Goal: Task Accomplishment & Management: Complete application form

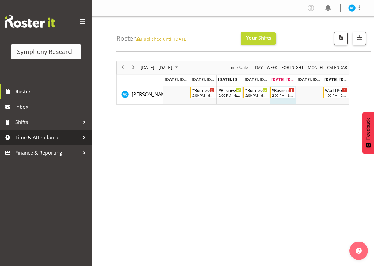
click at [47, 139] on span "Time & Attendance" at bounding box center [47, 137] width 64 height 9
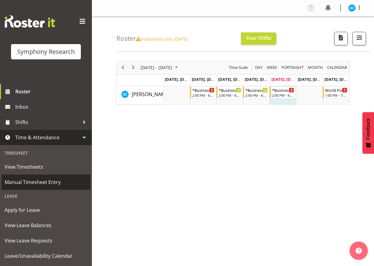
click at [32, 185] on span "Manual Timesheet Entry" at bounding box center [46, 182] width 83 height 9
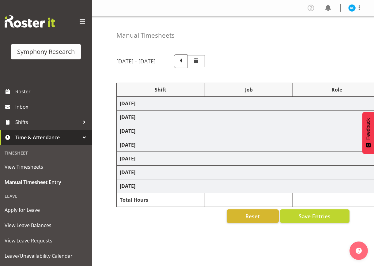
select select "26078"
select select "10499"
select select "47"
select select "26078"
select select "10499"
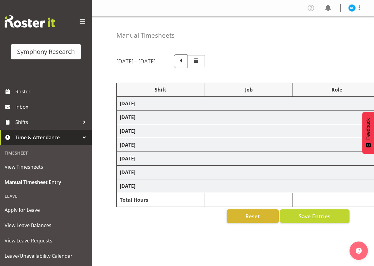
select select "47"
select select "26078"
select select "10499"
select select "47"
select select "26078"
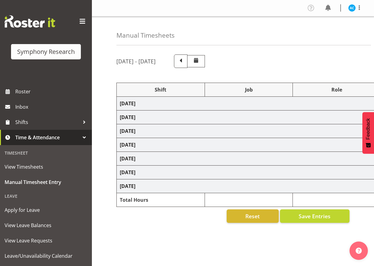
select select "10575"
select select "47"
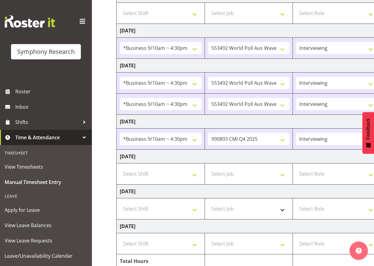
scroll to position [136, 0]
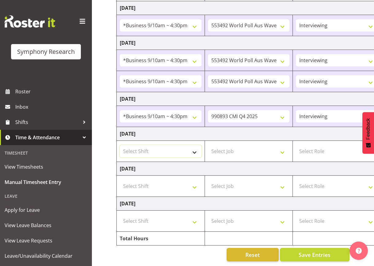
click at [161, 149] on select "Select Shift !!Weekend Residential (Roster IT Shift Label) *Business 9/10am ~ 4…" at bounding box center [161, 151] width 82 height 12
select select "26078"
click at [120, 145] on select "Select Shift !!Weekend Residential (Roster IT Shift Label) *Business 9/10am ~ 4…" at bounding box center [161, 151] width 82 height 12
click at [249, 145] on select "Select Job 550060 IF Admin 553492 World Poll Aus Wave 2 Main 2025 553493 World …" at bounding box center [249, 151] width 82 height 12
select select "10499"
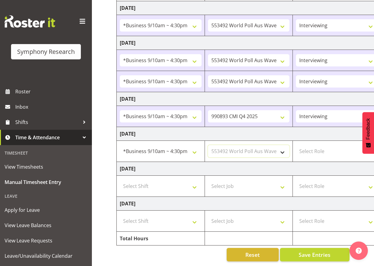
click at [208, 145] on select "Select Job 550060 IF Admin 553492 World Poll Aus Wave 2 Main 2025 553493 World …" at bounding box center [249, 151] width 82 height 12
click at [317, 145] on select "Select Role Briefing Interviewing" at bounding box center [337, 151] width 82 height 12
select select "47"
click at [296, 145] on select "Select Role Briefing Interviewing" at bounding box center [337, 151] width 82 height 12
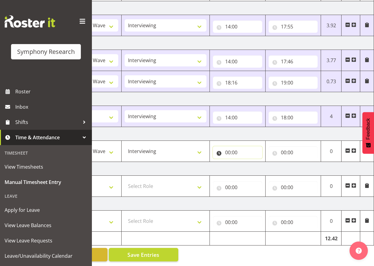
click at [236, 147] on input "00:00" at bounding box center [237, 152] width 49 height 12
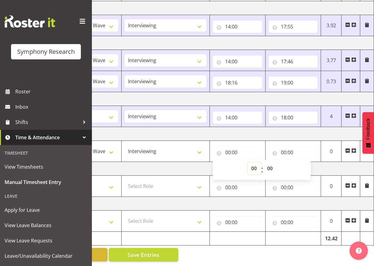
click at [254, 164] on select "00 01 02 03 04 05 06 07 08 09 10 11 12 13 14 15 16 17 18 19 20 21 22 23" at bounding box center [255, 168] width 14 height 12
select select "14"
click at [248, 162] on select "00 01 02 03 04 05 06 07 08 09 10 11 12 13 14 15 16 17 18 19 20 21 22 23" at bounding box center [255, 168] width 14 height 12
type input "14:00"
click at [281, 148] on input "00:00" at bounding box center [293, 152] width 49 height 12
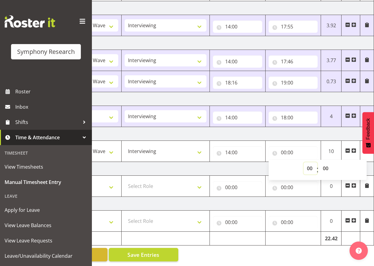
click at [308, 164] on select "00 01 02 03 04 05 06 07 08 09 10 11 12 13 14 15 16 17 18 19 20 21 22 23" at bounding box center [311, 168] width 14 height 12
select select "18"
click at [304, 162] on select "00 01 02 03 04 05 06 07 08 09 10 11 12 13 14 15 16 17 18 19 20 21 22 23" at bounding box center [311, 168] width 14 height 12
type input "18:00"
click at [213, 162] on td "Saturday 11th October 2025" at bounding box center [159, 169] width 428 height 14
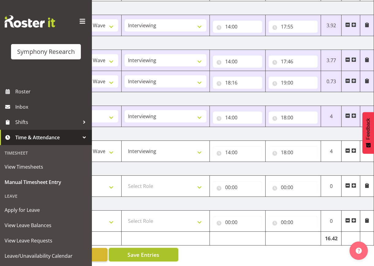
click at [122, 250] on button "Save Entries" at bounding box center [144, 254] width 70 height 13
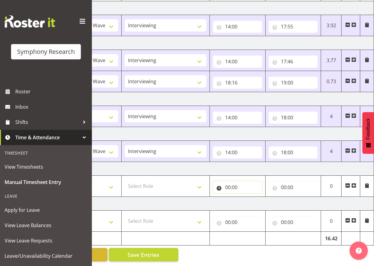
click at [232, 184] on input "00:00" at bounding box center [237, 187] width 49 height 12
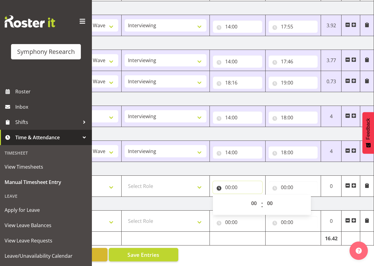
click at [247, 186] on input "00:00" at bounding box center [237, 187] width 49 height 12
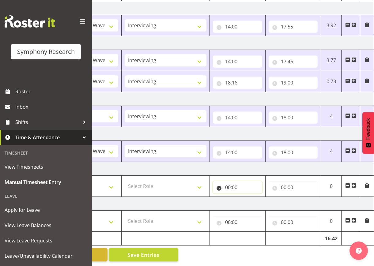
click at [244, 183] on input "00:00" at bounding box center [237, 187] width 49 height 12
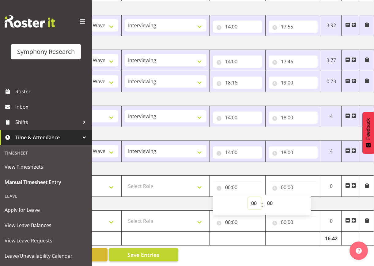
click at [253, 198] on select "00 01 02 03 04 05 06 07 08 09 10 11 12 13 14 15 16 17 18 19 20 21 22 23" at bounding box center [255, 203] width 14 height 12
select select "13"
click at [248, 197] on select "00 01 02 03 04 05 06 07 08 09 10 11 12 13 14 15 16 17 18 19 20 21 22 23" at bounding box center [255, 203] width 14 height 12
type input "13:00"
click at [285, 181] on input "00:00" at bounding box center [293, 187] width 49 height 12
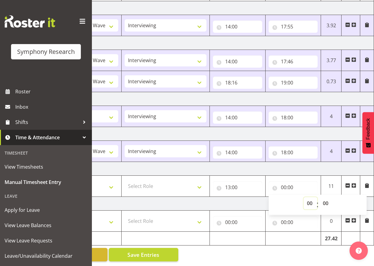
click at [307, 197] on select "00 01 02 03 04 05 06 07 08 09 10 11 12 13 14 15 16 17 18 19 20 21 22 23" at bounding box center [311, 203] width 14 height 12
click at [309, 197] on select "00 01 02 03 04 05 06 07 08 09 10 11 12 13 14 15 16 17 18 19 20 21 22 23" at bounding box center [311, 203] width 14 height 12
select select "17"
click at [304, 197] on select "00 01 02 03 04 05 06 07 08 09 10 11 12 13 14 15 16 17 18 19 20 21 22 23" at bounding box center [311, 203] width 14 height 12
type input "17:00"
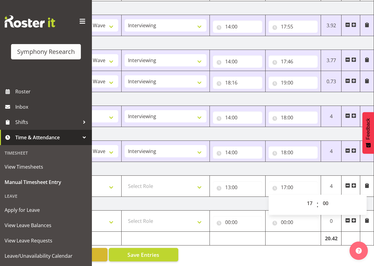
click at [355, 183] on span at bounding box center [353, 185] width 5 height 5
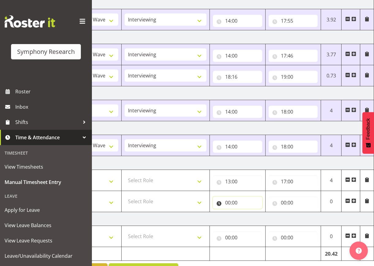
click at [231, 203] on input "00:00" at bounding box center [237, 203] width 49 height 12
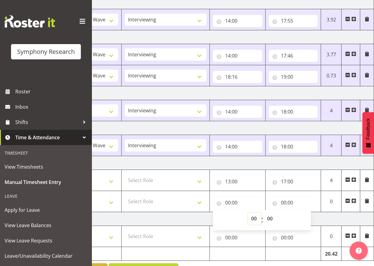
click at [257, 222] on select "00 01 02 03 04 05 06 07 08 09 10 11 12 13 14 15 16 17 18 19 20 21 22 23" at bounding box center [255, 219] width 14 height 12
select select "17"
click at [248, 213] on select "00 01 02 03 04 05 06 07 08 09 10 11 12 13 14 15 16 17 18 19 20 21 22 23" at bounding box center [255, 219] width 14 height 12
type input "17:00"
click at [267, 220] on select "00 01 02 03 04 05 06 07 08 09 10 11 12 13 14 15 16 17 18 19 20 21 22 23 24 25 2…" at bounding box center [271, 219] width 14 height 12
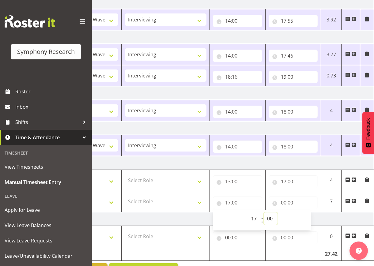
select select "30"
click at [264, 213] on select "00 01 02 03 04 05 06 07 08 09 10 11 12 13 14 15 16 17 18 19 20 21 22 23 24 25 2…" at bounding box center [271, 219] width 14 height 12
type input "17:30"
click at [290, 201] on input "00:00" at bounding box center [293, 203] width 49 height 12
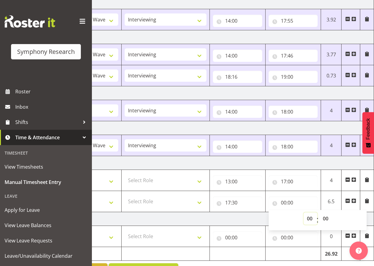
click at [311, 217] on select "00 01 02 03 04 05 06 07 08 09 10 11 12 13 14 15 16 17 18 19 20 21 22 23" at bounding box center [311, 219] width 14 height 12
select select "19"
click at [304, 213] on select "00 01 02 03 04 05 06 07 08 09 10 11 12 13 14 15 16 17 18 19 20 21 22 23" at bounding box center [311, 219] width 14 height 12
type input "19:00"
click at [241, 215] on td "Sunday 12th October 2025" at bounding box center [159, 219] width 428 height 14
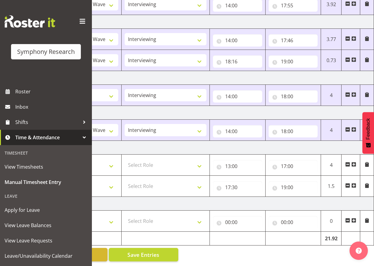
click at [349, 159] on td at bounding box center [350, 165] width 19 height 21
click at [348, 162] on span at bounding box center [347, 164] width 5 height 5
type input "17:30"
type input "19:00"
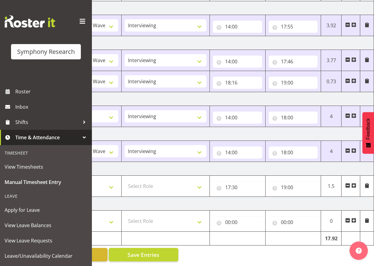
click at [346, 183] on span at bounding box center [347, 185] width 5 height 5
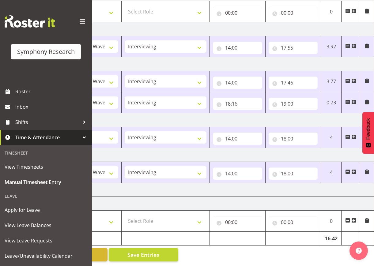
click at [354, 218] on span at bounding box center [353, 220] width 5 height 5
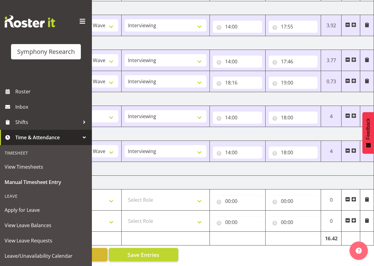
scroll to position [0, 0]
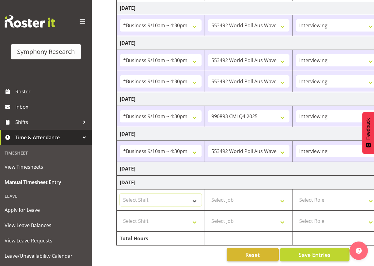
click at [145, 198] on select "Select Shift !!Weekend Residential (Roster IT Shift Label) *Business 9/10am ~ 4…" at bounding box center [161, 200] width 82 height 12
select select "11547"
click at [120, 194] on select "Select Shift !!Weekend Residential (Roster IT Shift Label) *Business 9/10am ~ 4…" at bounding box center [161, 200] width 82 height 12
click at [158, 222] on td "Select Shift !!Weekend Residential (Roster IT Shift Label) *Business 9/10am ~ 4…" at bounding box center [161, 221] width 88 height 21
select select "11547"
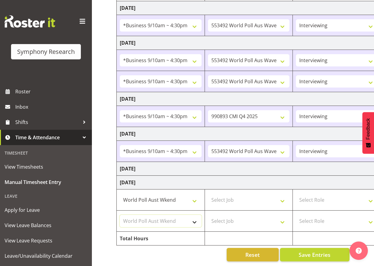
click at [120, 215] on select "Select Shift !!Weekend Residential (Roster IT Shift Label) *Business 9/10am ~ 4…" at bounding box center [161, 221] width 82 height 12
drag, startPoint x: 228, startPoint y: 198, endPoint x: 229, endPoint y: 202, distance: 4.7
click at [228, 198] on select "Select Job 550060 IF Admin 553492 World Poll Aus Wave 2 Main 2025 553493 World …" at bounding box center [249, 200] width 82 height 12
select select "10499"
click at [208, 194] on select "Select Job 550060 IF Admin 553492 World Poll Aus Wave 2 Main 2025 553493 World …" at bounding box center [249, 200] width 82 height 12
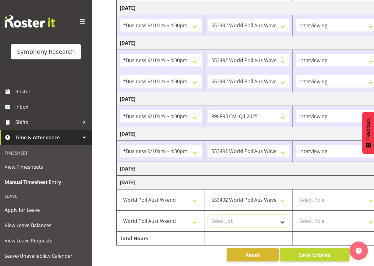
drag, startPoint x: 222, startPoint y: 215, endPoint x: 228, endPoint y: 210, distance: 8.0
click at [222, 215] on select "Select Job 550060 IF Admin 553492 World Poll Aus Wave 2 Main 2025 553493 World …" at bounding box center [249, 221] width 82 height 12
select select "10499"
click at [208, 215] on select "Select Job 550060 IF Admin 553492 World Poll Aus Wave 2 Main 2025 553493 World …" at bounding box center [249, 221] width 82 height 12
click at [306, 198] on select "Select Role Briefing Interviewing" at bounding box center [337, 200] width 82 height 12
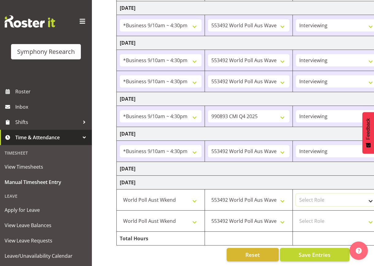
select select "47"
click at [296, 194] on select "Select Role Briefing Interviewing" at bounding box center [337, 200] width 82 height 12
click at [306, 218] on select "Select Role Briefing Interviewing" at bounding box center [337, 221] width 82 height 12
select select "47"
click at [296, 215] on select "Select Role Briefing Interviewing" at bounding box center [337, 221] width 82 height 12
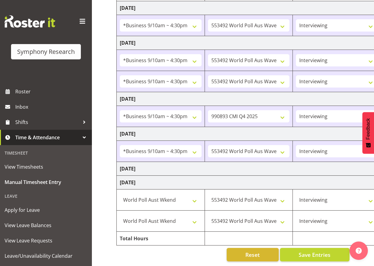
click at [317, 259] on div "October 6th - October 12th 2025 Shift Job Role Start Time End Time Total Monday…" at bounding box center [245, 92] width 258 height 347
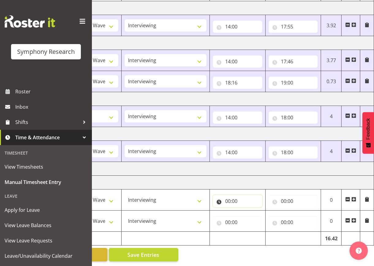
click at [229, 197] on input "00:00" at bounding box center [237, 201] width 49 height 12
click at [253, 212] on select "00 01 02 03 04 05 06 07 08 09 10 11 12 13 14 15 16 17 18 19 20 21 22 23" at bounding box center [255, 217] width 14 height 12
select select "13"
click at [248, 211] on select "00 01 02 03 04 05 06 07 08 09 10 11 12 13 14 15 16 17 18 19 20 21 22 23" at bounding box center [255, 217] width 14 height 12
type input "13:00"
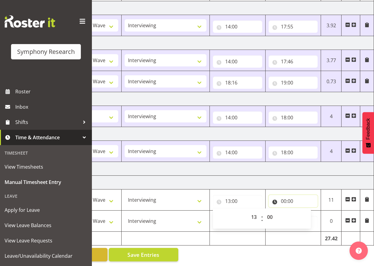
click at [285, 195] on input "00:00" at bounding box center [293, 201] width 49 height 12
click at [284, 195] on input "00:00" at bounding box center [293, 201] width 49 height 12
click at [310, 211] on select "00 01 02 03 04 05 06 07 08 09 10 11 12 13 14 15 16 17 18 19 20 21 22 23" at bounding box center [311, 217] width 14 height 12
select select "17"
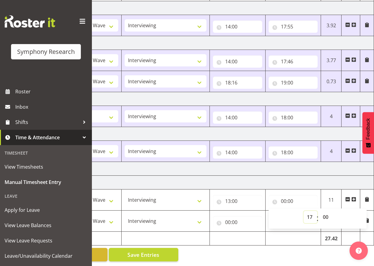
click at [304, 211] on select "00 01 02 03 04 05 06 07 08 09 10 11 12 13 14 15 16 17 18 19 20 21 22 23" at bounding box center [311, 217] width 14 height 12
type input "17:00"
click at [250, 216] on input "00:00" at bounding box center [237, 222] width 49 height 12
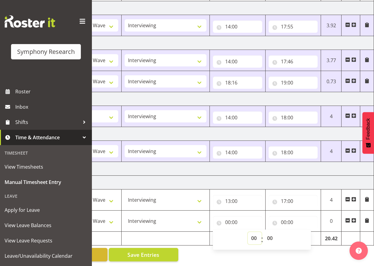
click at [253, 232] on select "00 01 02 03 04 05 06 07 08 09 10 11 12 13 14 15 16 17 18 19 20 21 22 23" at bounding box center [255, 238] width 14 height 12
select select "17"
click at [248, 232] on select "00 01 02 03 04 05 06 07 08 09 10 11 12 13 14 15 16 17 18 19 20 21 22 23" at bounding box center [255, 238] width 14 height 12
type input "17:00"
click at [270, 234] on select "00 01 02 03 04 05 06 07 08 09 10 11 12 13 14 15 16 17 18 19 20 21 22 23 24 25 2…" at bounding box center [271, 238] width 14 height 12
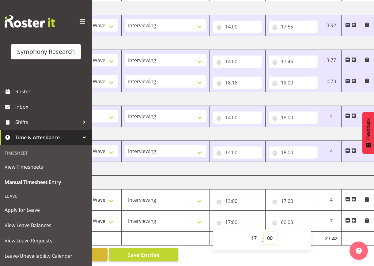
select select "30"
click at [264, 232] on select "00 01 02 03 04 05 06 07 08 09 10 11 12 13 14 15 16 17 18 19 20 21 22 23 24 25 2…" at bounding box center [271, 238] width 14 height 12
type input "17:30"
click at [288, 216] on input "00:00" at bounding box center [293, 222] width 49 height 12
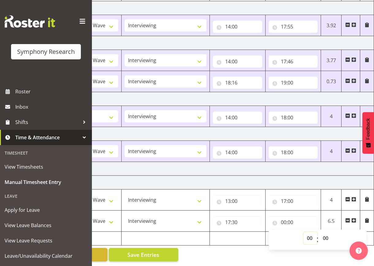
click at [308, 233] on select "00 01 02 03 04 05 06 07 08 09 10 11 12 13 14 15 16 17 18 19 20 21 22 23" at bounding box center [311, 238] width 14 height 12
select select "19"
click at [304, 232] on select "00 01 02 03 04 05 06 07 08 09 10 11 12 13 14 15 16 17 18 19 20 21 22 23" at bounding box center [311, 238] width 14 height 12
type input "19:00"
click at [118, 251] on button "Save Entries" at bounding box center [144, 254] width 70 height 13
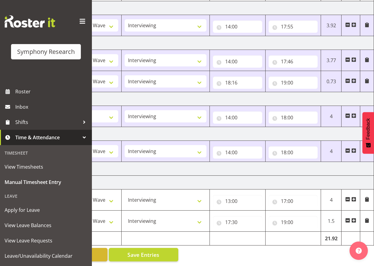
click at [275, 246] on div "Manual Timesheets October 6th - October 12th 2025 Shift Job Role Start Time End…" at bounding box center [233, 76] width 282 height 380
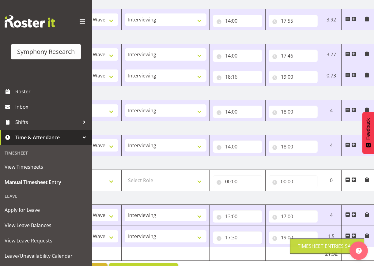
scroll to position [157, 0]
